Goal: Find specific page/section: Find specific page/section

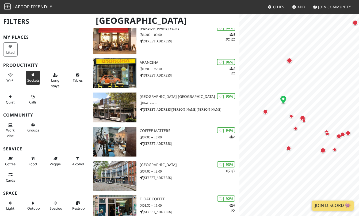
click at [35, 79] on span "Sockets" at bounding box center [33, 80] width 12 height 5
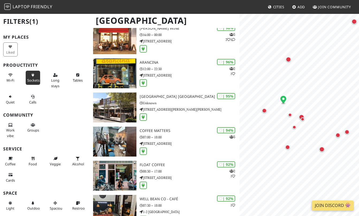
scroll to position [14, 0]
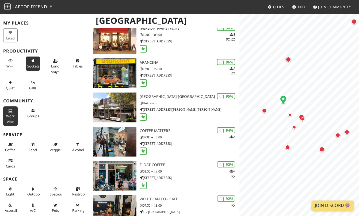
click at [12, 116] on span "Work vibe" at bounding box center [10, 119] width 9 height 10
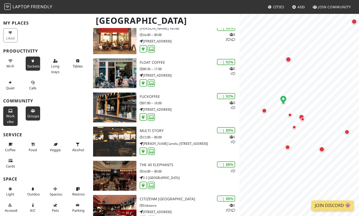
click at [31, 115] on span "Groups" at bounding box center [33, 116] width 12 height 5
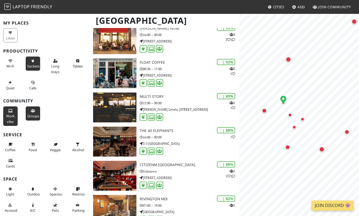
click at [30, 113] on button "Groups" at bounding box center [33, 114] width 14 height 14
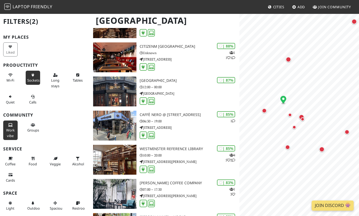
scroll to position [1, 0]
click at [34, 99] on span "Calls" at bounding box center [32, 101] width 7 height 5
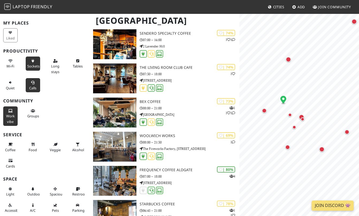
scroll to position [0, 0]
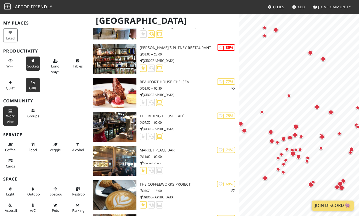
click at [33, 85] on button "Calls" at bounding box center [33, 85] width 14 height 14
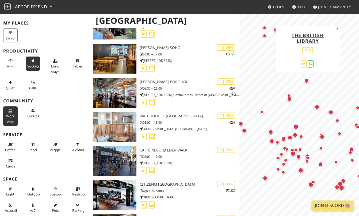
click at [307, 80] on div "Map marker" at bounding box center [306, 81] width 5 height 5
